Goal: Complete application form

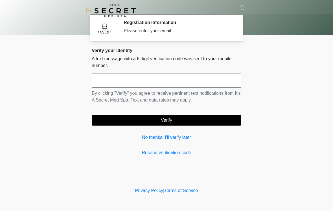
click at [124, 81] on input "text" at bounding box center [167, 80] width 150 height 14
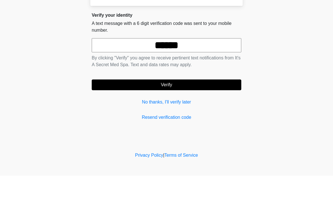
type input "******"
click at [129, 115] on button "Verify" at bounding box center [167, 120] width 150 height 11
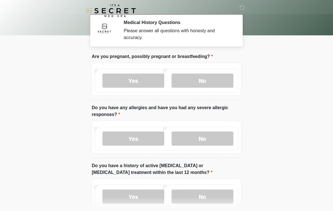
click at [197, 79] on label "No" at bounding box center [203, 80] width 62 height 14
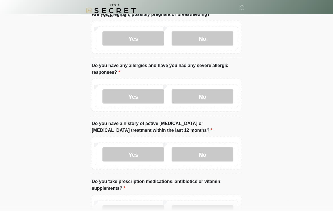
scroll to position [43, 0]
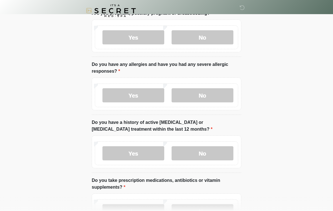
click at [193, 90] on label "No" at bounding box center [203, 95] width 62 height 14
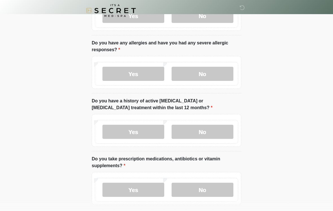
scroll to position [64, 0]
click at [190, 131] on label "No" at bounding box center [203, 132] width 62 height 14
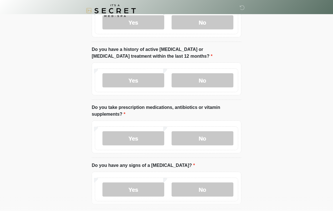
scroll to position [117, 0]
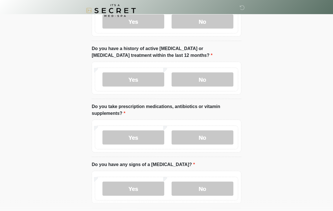
click at [192, 136] on label "No" at bounding box center [203, 137] width 62 height 14
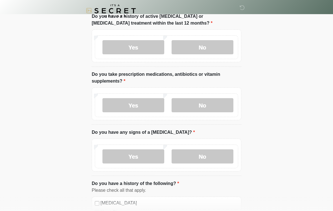
scroll to position [145, 0]
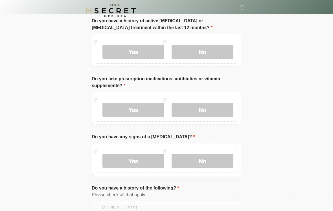
click at [132, 106] on label "Yes" at bounding box center [134, 110] width 62 height 14
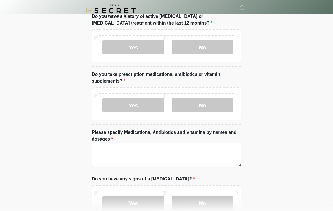
scroll to position [149, 0]
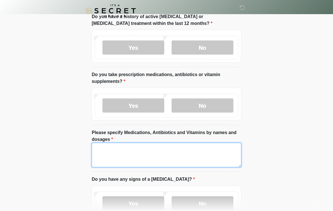
click at [114, 152] on textarea "Please specify Medications, Antibiotics and Vitamins by names and dosages" at bounding box center [167, 155] width 150 height 24
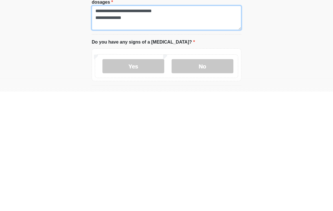
scroll to position [167, 0]
type textarea "**********"
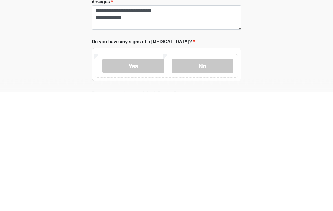
click at [193, 178] on label "No" at bounding box center [203, 185] width 62 height 14
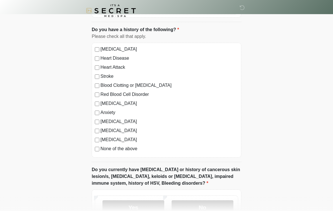
scroll to position [361, 0]
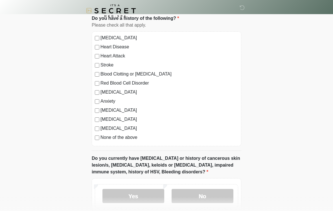
click at [102, 137] on label "None of the above" at bounding box center [170, 137] width 138 height 7
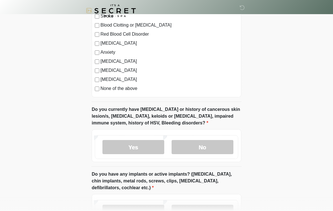
scroll to position [410, 0]
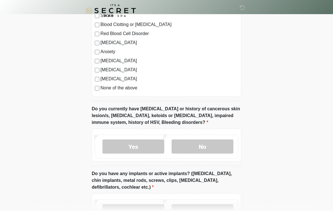
click at [198, 146] on label "No" at bounding box center [203, 147] width 62 height 14
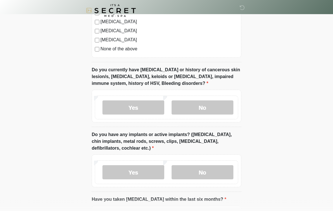
scroll to position [450, 0]
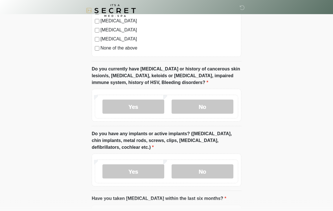
click at [192, 171] on label "No" at bounding box center [203, 171] width 62 height 14
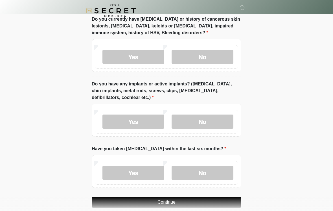
scroll to position [503, 0]
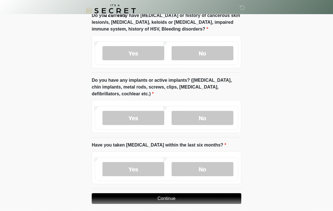
click at [197, 167] on label "No" at bounding box center [203, 169] width 62 height 14
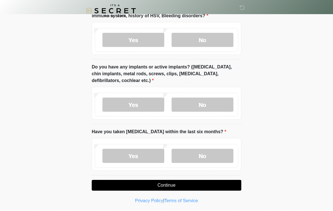
click at [133, 184] on button "Continue" at bounding box center [167, 185] width 150 height 11
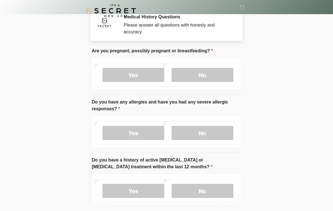
scroll to position [0, 0]
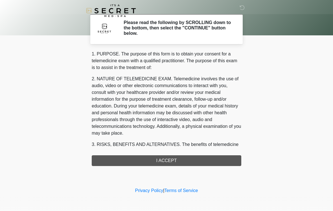
click at [125, 160] on div "1. PURPOSE. The purpose of this form is to obtain your consent for a telemedici…" at bounding box center [167, 108] width 150 height 115
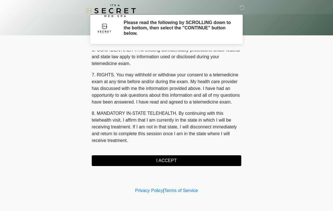
scroll to position [230, 0]
click at [130, 158] on button "I ACCEPT" at bounding box center [167, 160] width 150 height 11
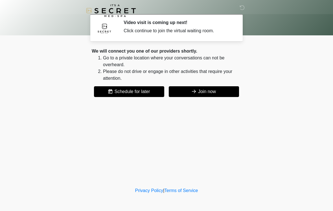
click at [184, 93] on button "Join now" at bounding box center [204, 91] width 70 height 11
